Goal: Navigation & Orientation: Find specific page/section

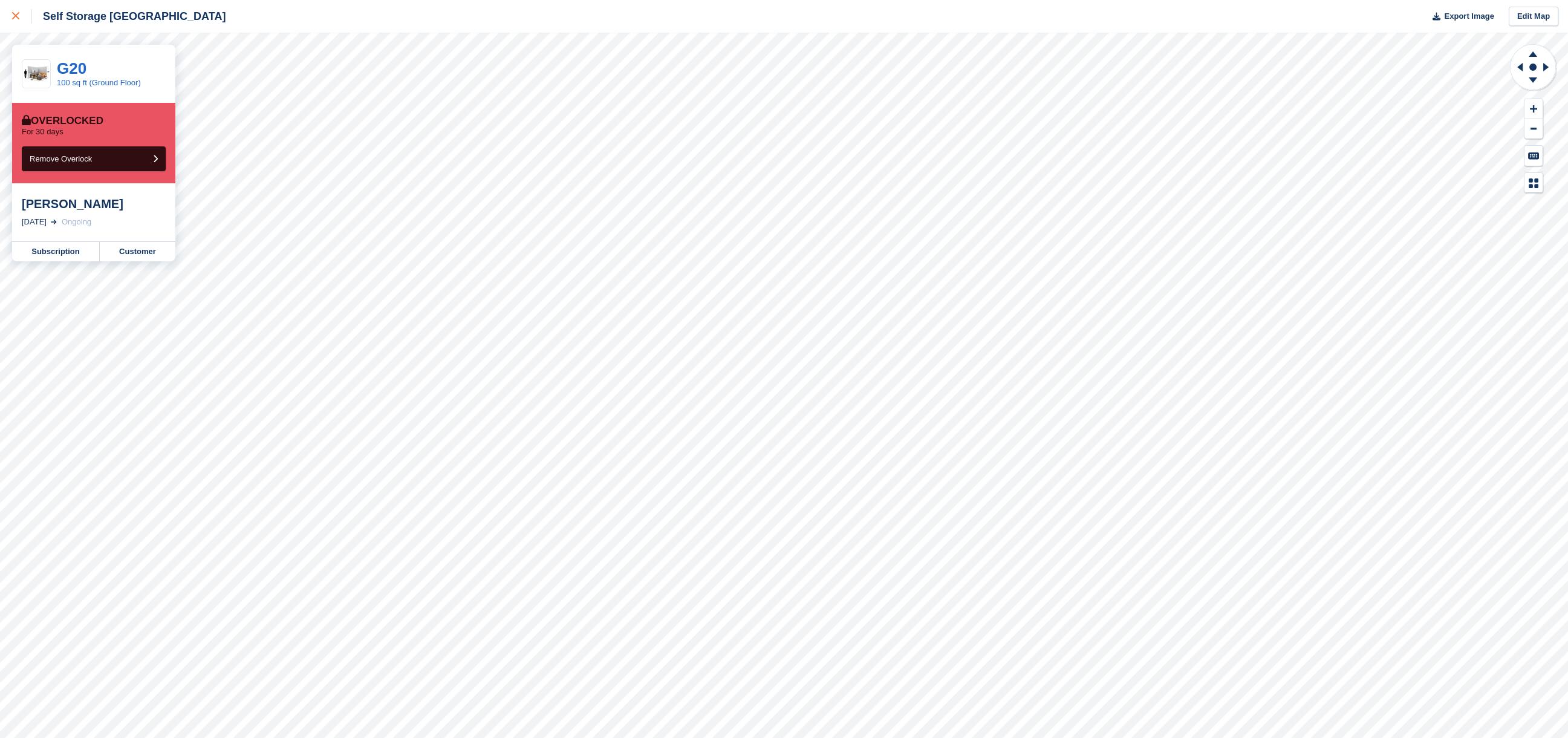
click at [7, 16] on link at bounding box center [16, 16] width 32 height 32
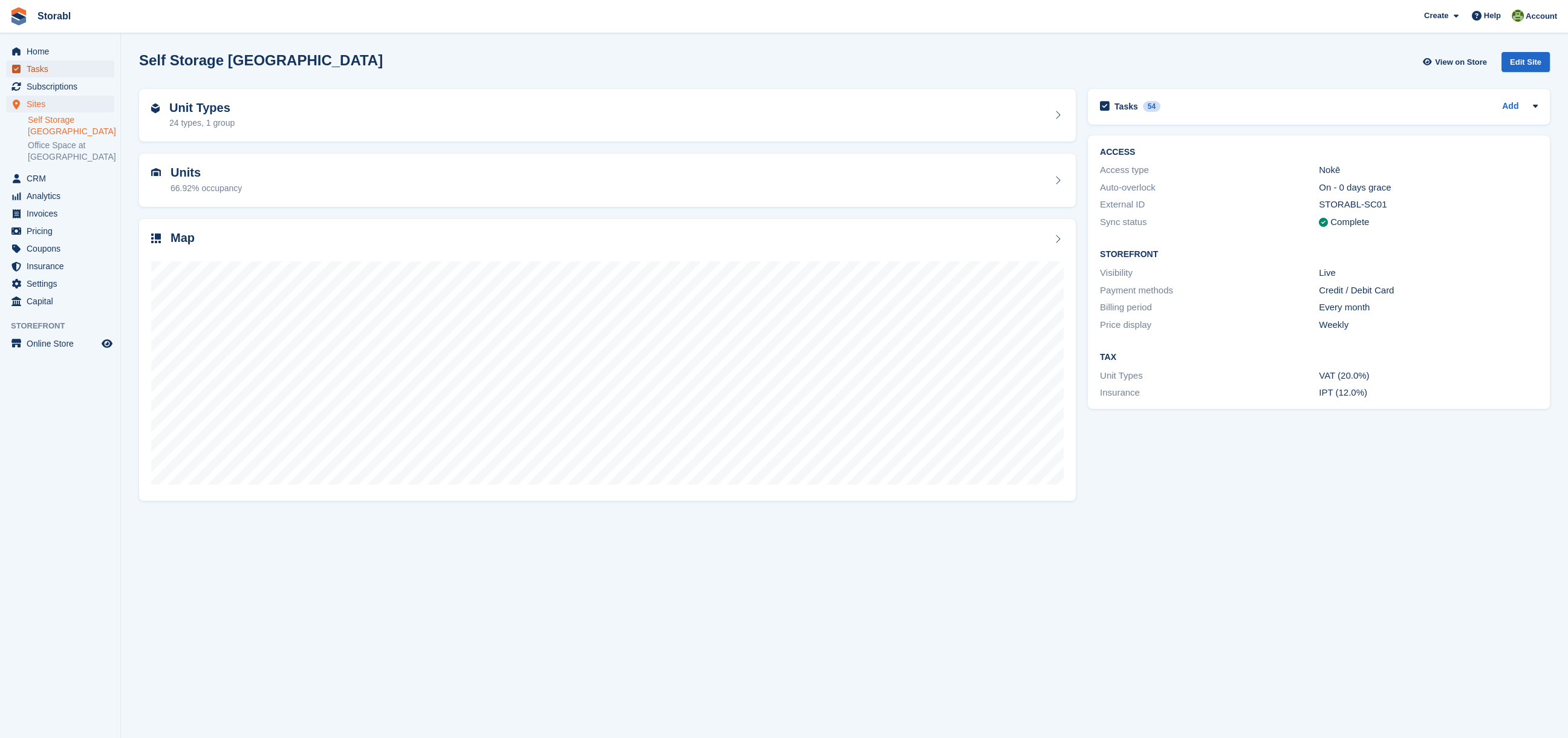
click at [47, 72] on span "Tasks" at bounding box center [62, 69] width 72 height 17
